Goal: Book appointment/travel/reservation

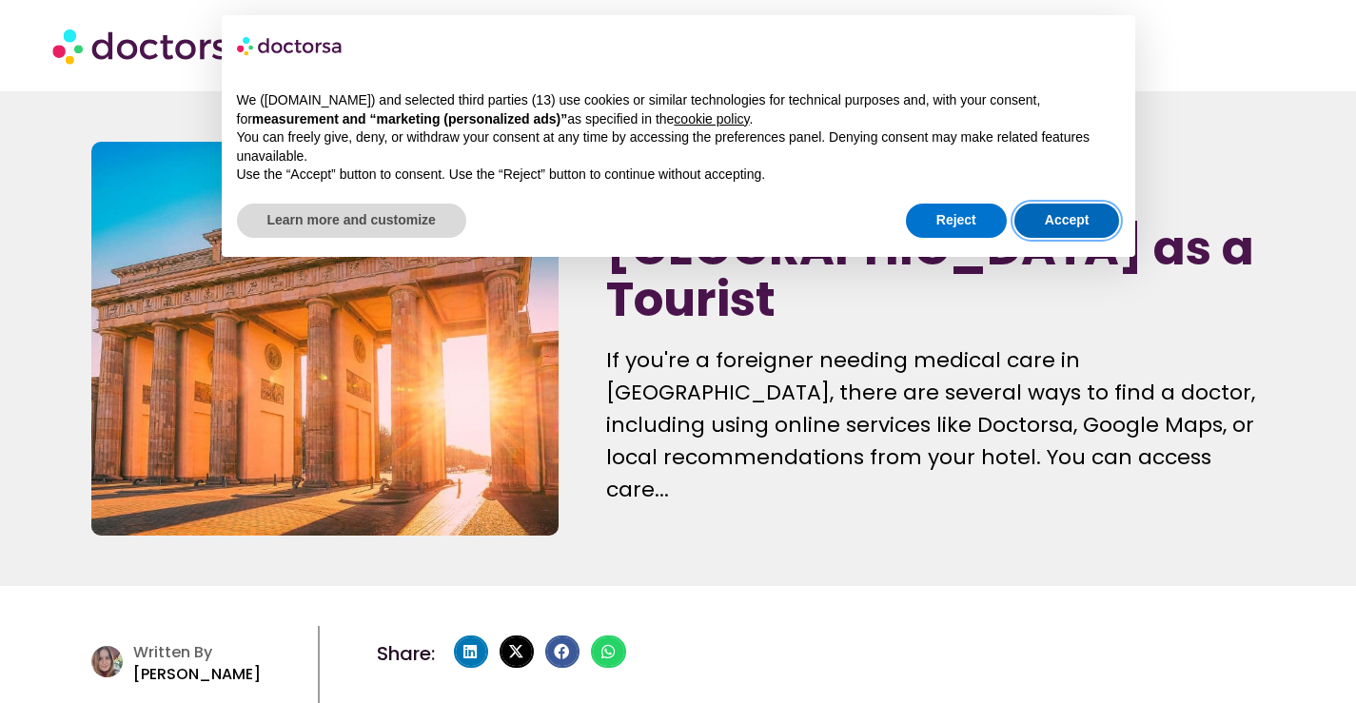
click at [1050, 217] on button "Accept" at bounding box center [1068, 221] width 106 height 34
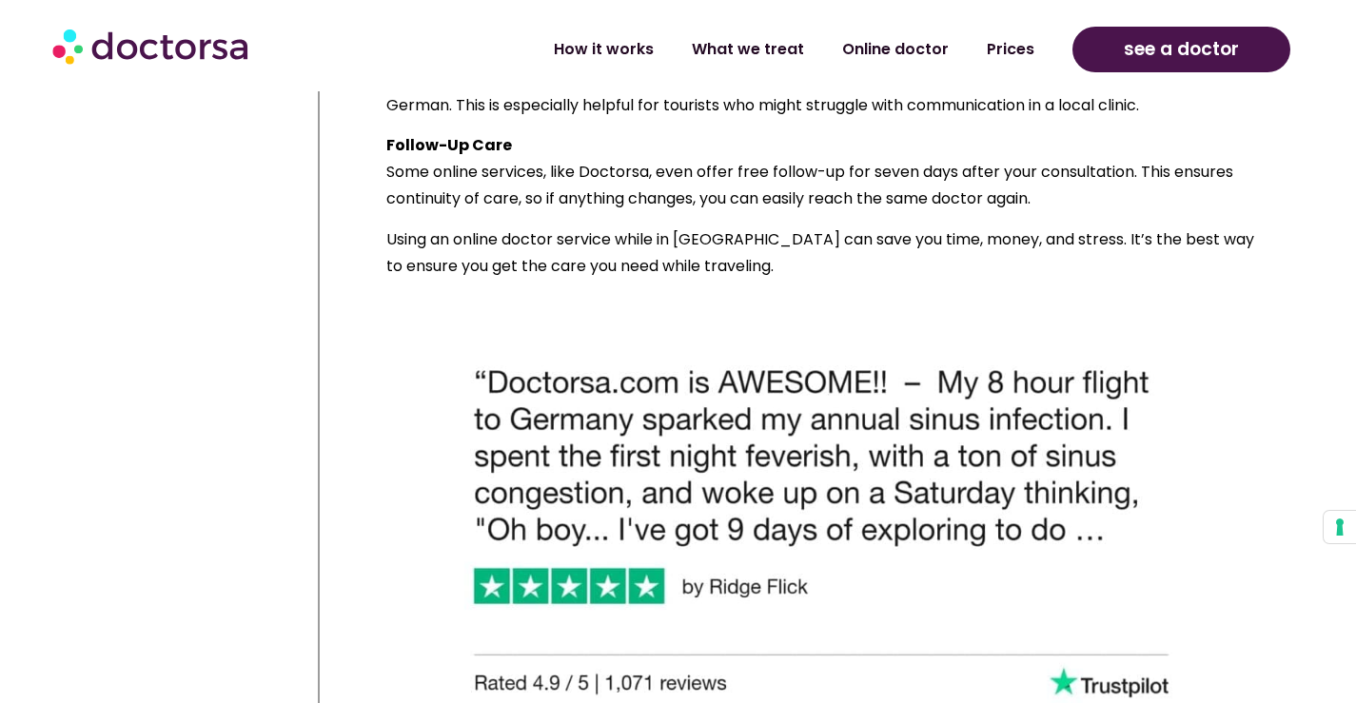
scroll to position [4283, 0]
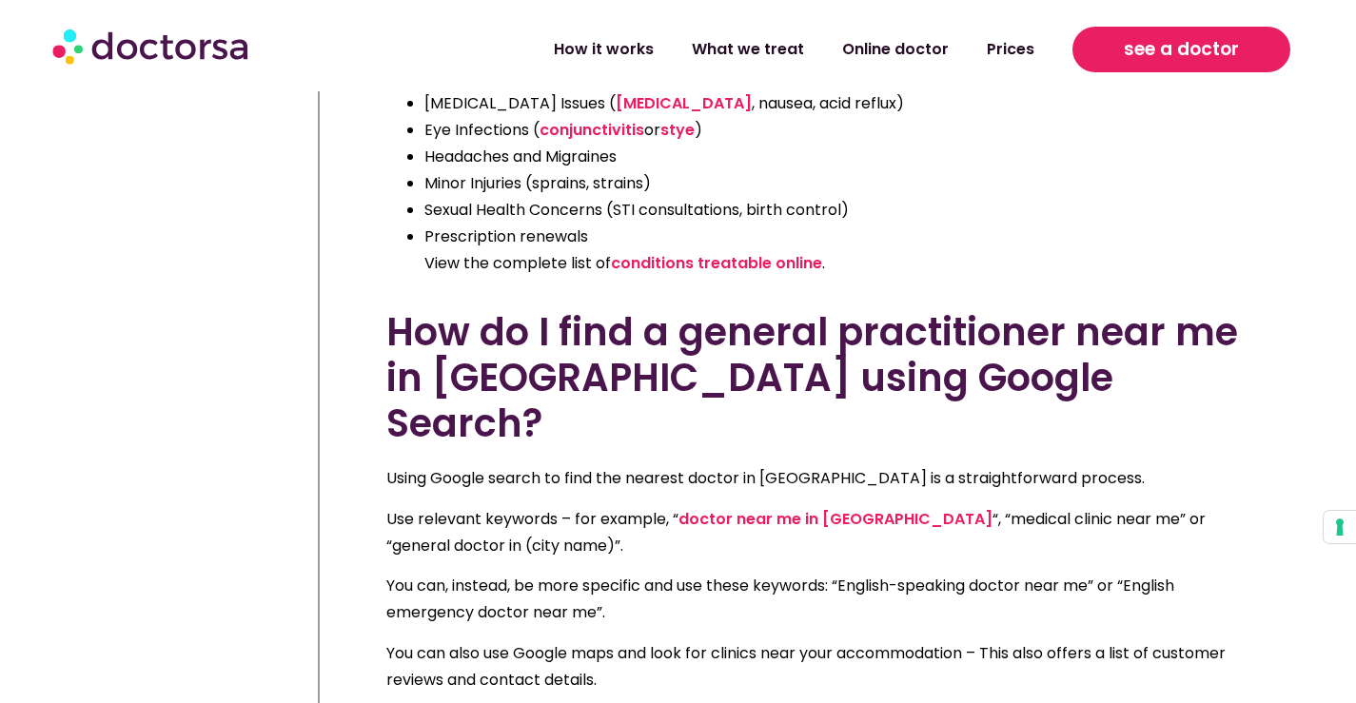
click at [1156, 32] on link "see a doctor" at bounding box center [1182, 50] width 218 height 46
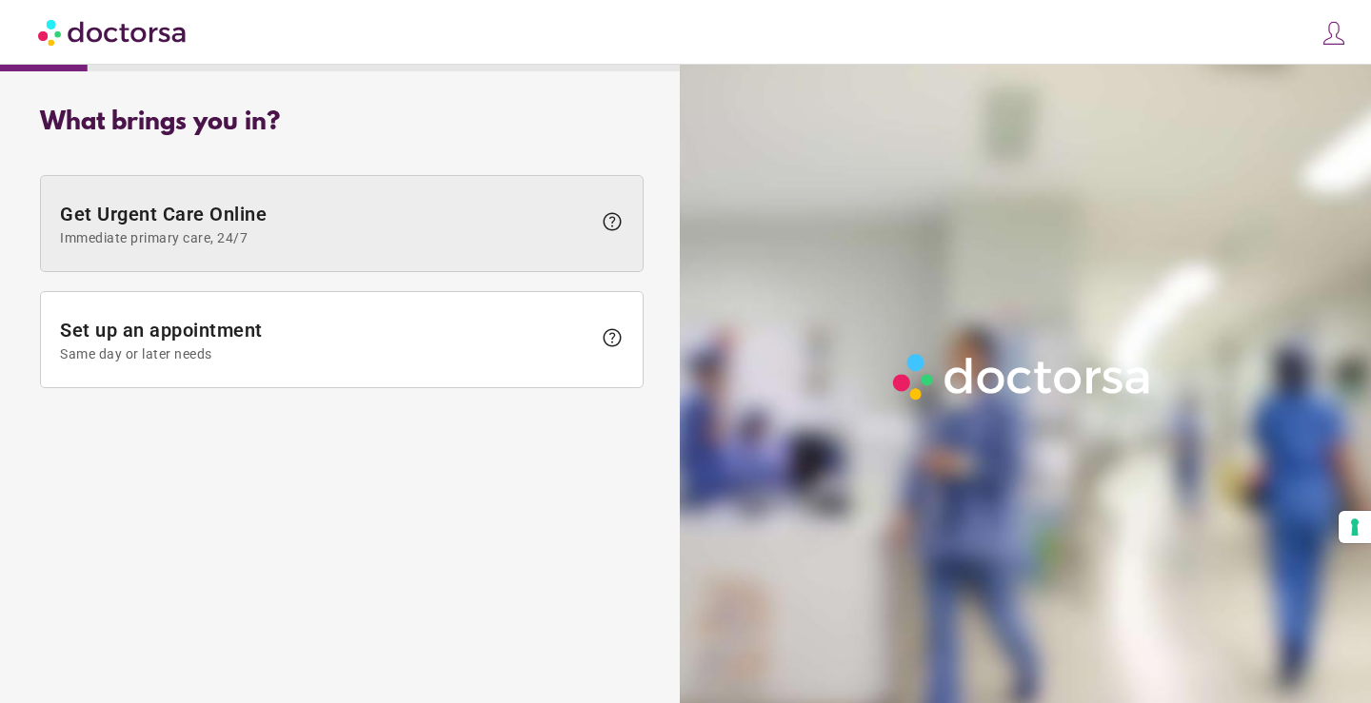
click at [110, 201] on span at bounding box center [342, 223] width 602 height 95
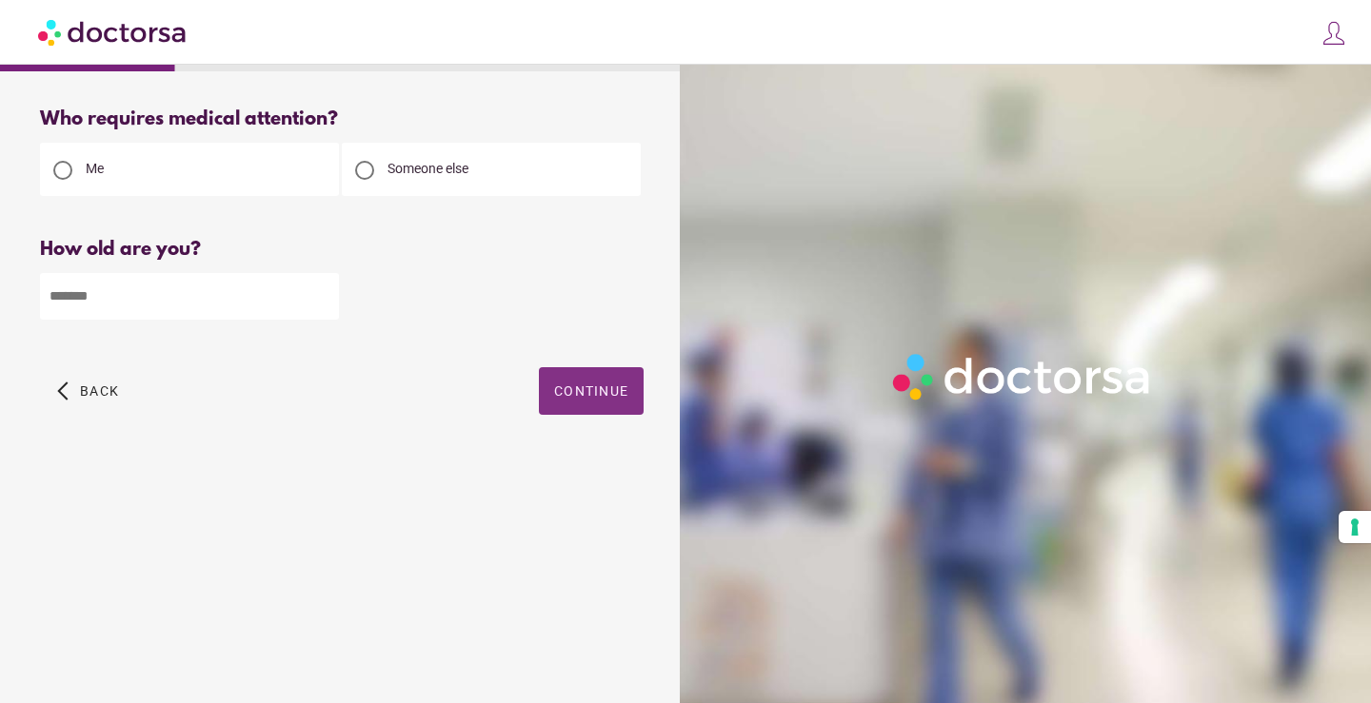
click at [585, 387] on span "Continue" at bounding box center [591, 391] width 74 height 15
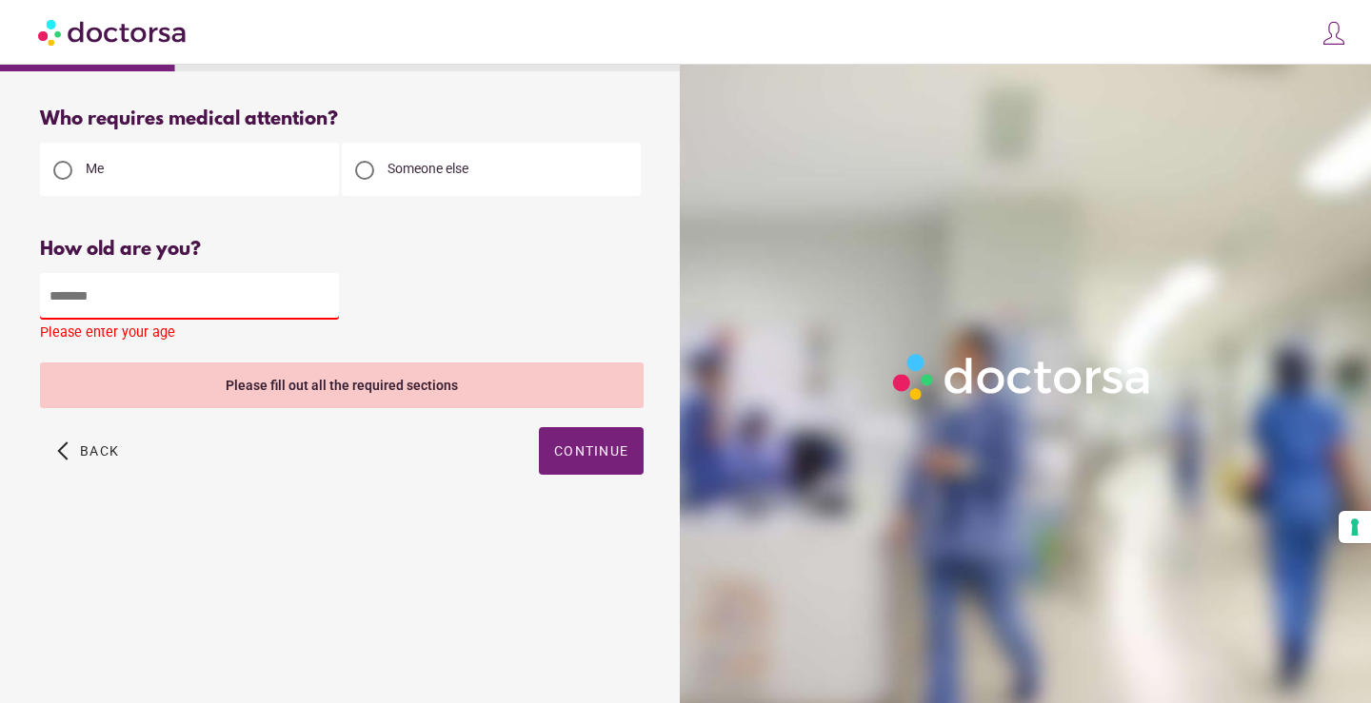
click at [230, 270] on div at bounding box center [341, 294] width 603 height 49
click at [244, 289] on input "number" at bounding box center [189, 296] width 299 height 47
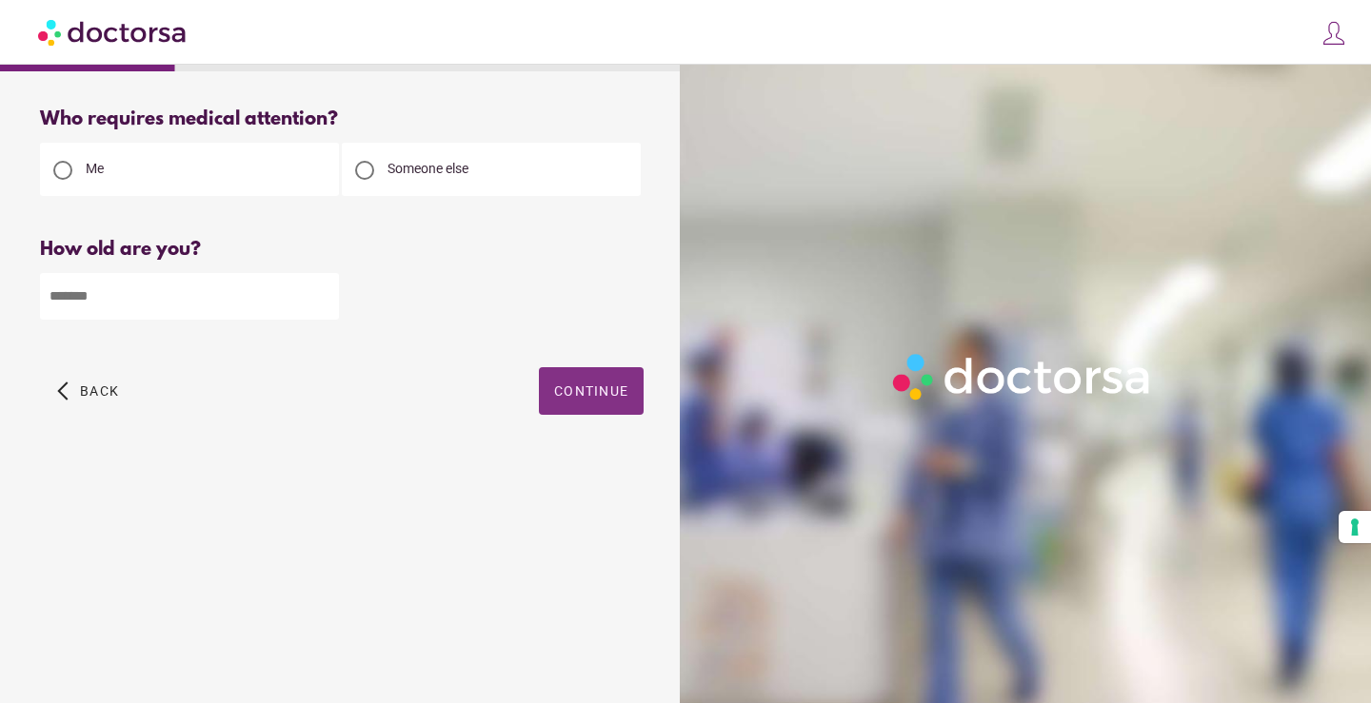
type input "**"
click at [592, 409] on span "button" at bounding box center [591, 391] width 105 height 48
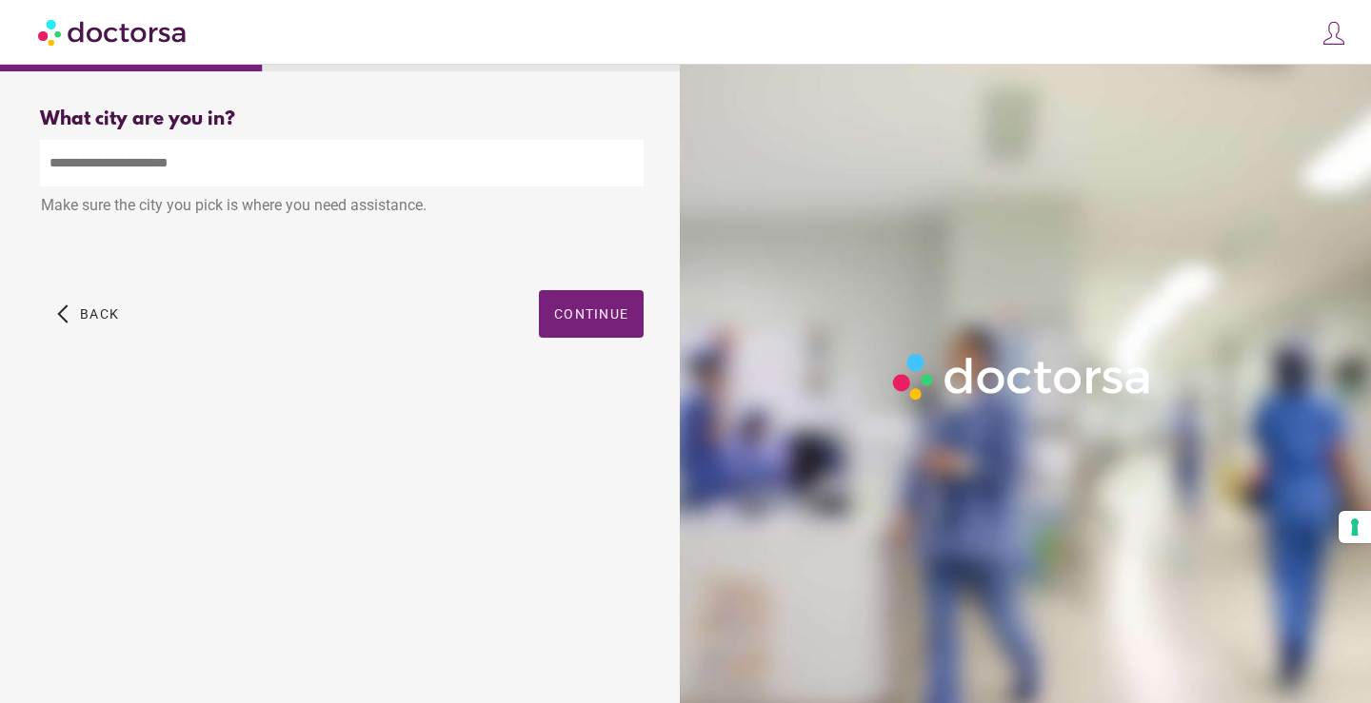
click at [508, 183] on input "text" at bounding box center [341, 163] width 603 height 47
